Goal: Find specific page/section: Find specific page/section

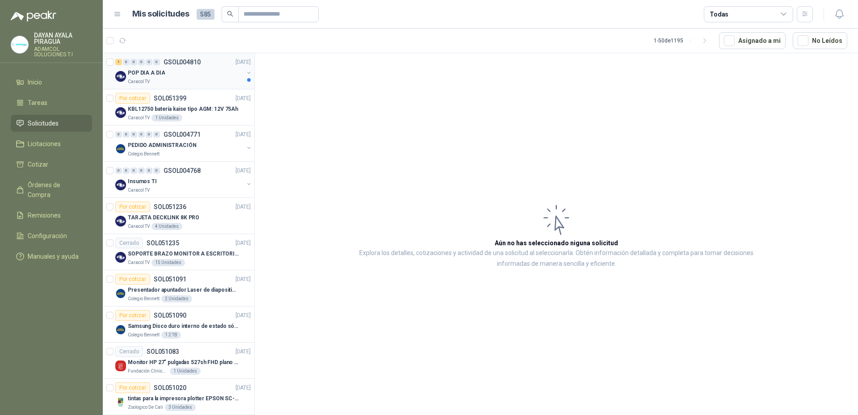
click at [176, 81] on div "Caracol TV" at bounding box center [186, 81] width 116 height 7
click at [160, 116] on div "1 Unidades" at bounding box center [166, 117] width 31 height 7
click at [196, 110] on p "KBL12750 batería kaise tipo AGM: 12V 75Ah" at bounding box center [183, 109] width 110 height 8
click at [191, 80] on div "Caracol TV" at bounding box center [186, 81] width 116 height 7
click at [197, 108] on p "KBL12750 batería kaise tipo AGM: 12V 75Ah" at bounding box center [183, 109] width 110 height 8
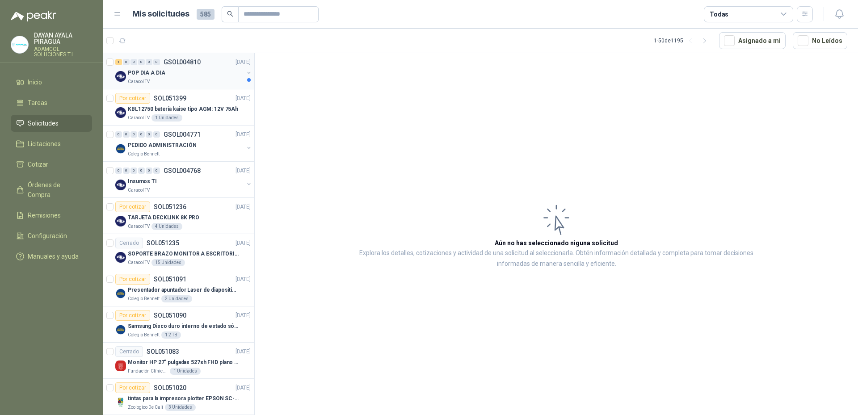
click at [209, 85] on div "Caracol TV" at bounding box center [186, 81] width 116 height 7
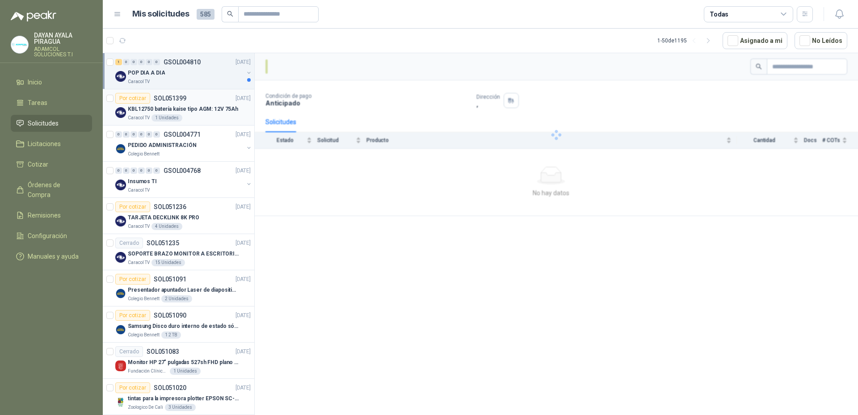
click at [191, 121] on div "Caracol TV 1 Unidades" at bounding box center [189, 117] width 123 height 7
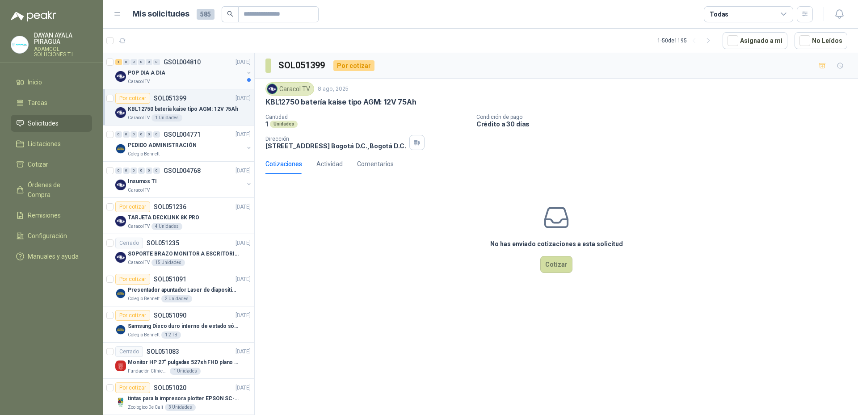
click at [177, 81] on div "Caracol TV" at bounding box center [186, 81] width 116 height 7
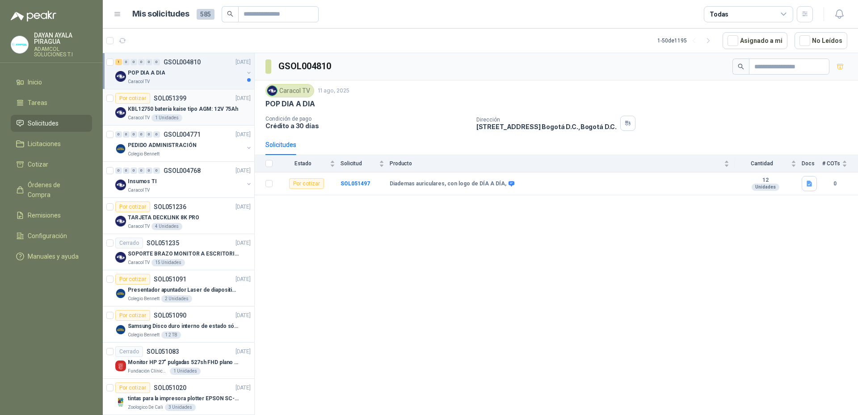
click at [187, 108] on p "KBL12750 batería kaise tipo AGM: 12V 75Ah" at bounding box center [183, 109] width 110 height 8
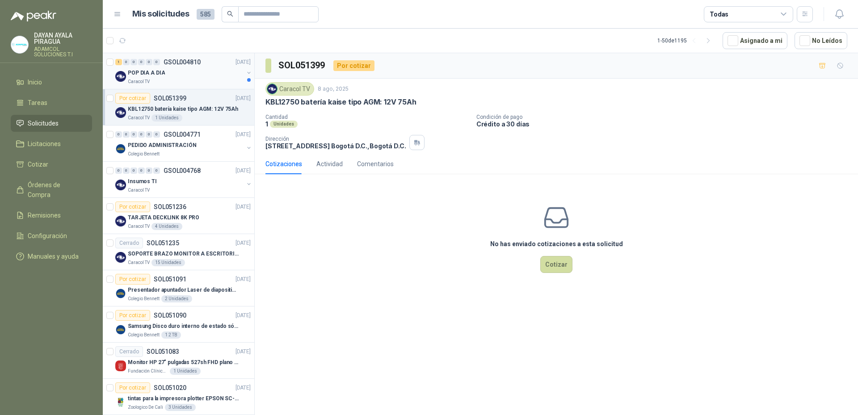
click at [195, 81] on div "Caracol TV" at bounding box center [186, 81] width 116 height 7
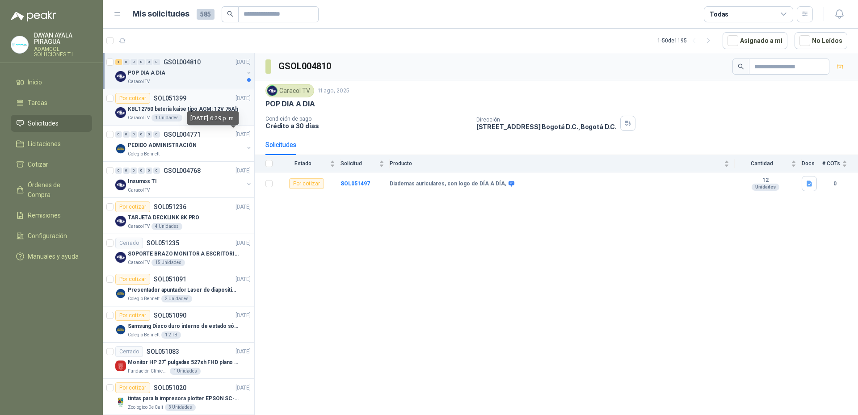
click at [182, 113] on p "KBL12750 batería kaise tipo AGM: 12V 75Ah" at bounding box center [183, 109] width 110 height 8
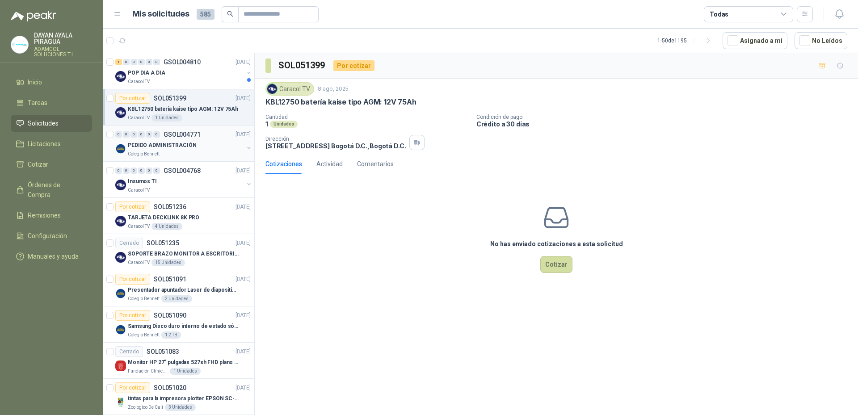
click at [185, 154] on div "Colegio Bennett" at bounding box center [186, 154] width 116 height 7
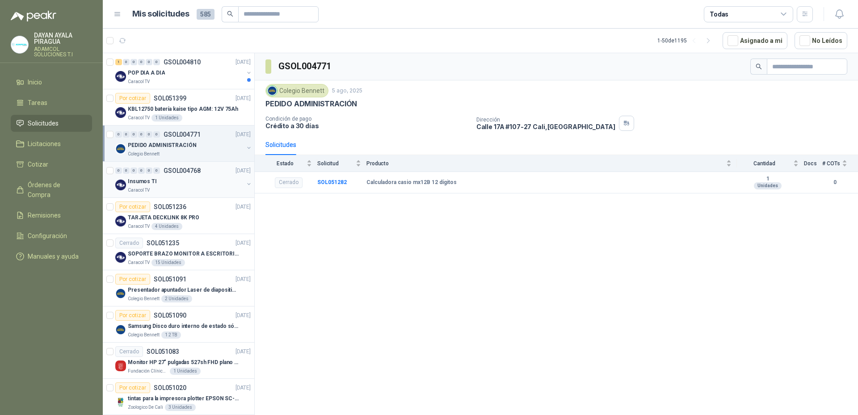
click at [186, 185] on div "Insumos TI" at bounding box center [186, 181] width 116 height 11
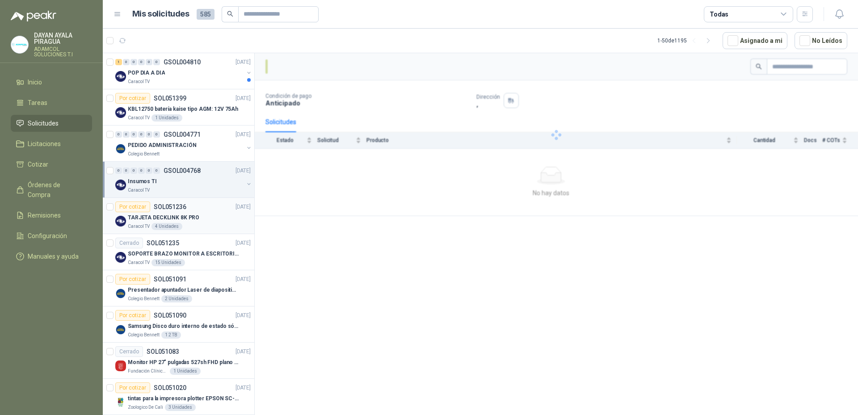
click at [206, 227] on div "Caracol TV 4 Unidades" at bounding box center [189, 226] width 123 height 7
